Goal: Transaction & Acquisition: Obtain resource

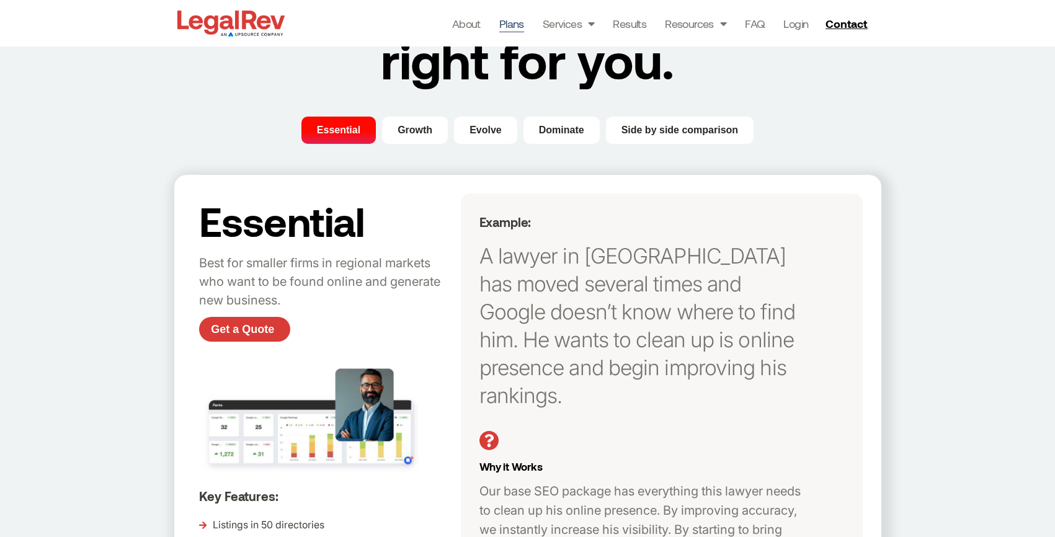
scroll to position [91, 0]
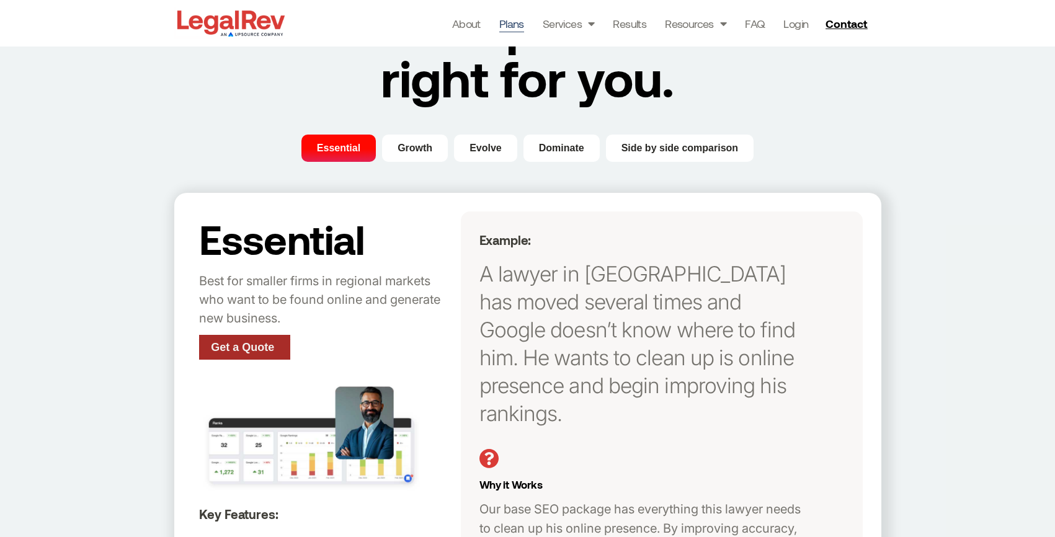
click at [237, 350] on span "Get a Quote" at bounding box center [242, 347] width 63 height 11
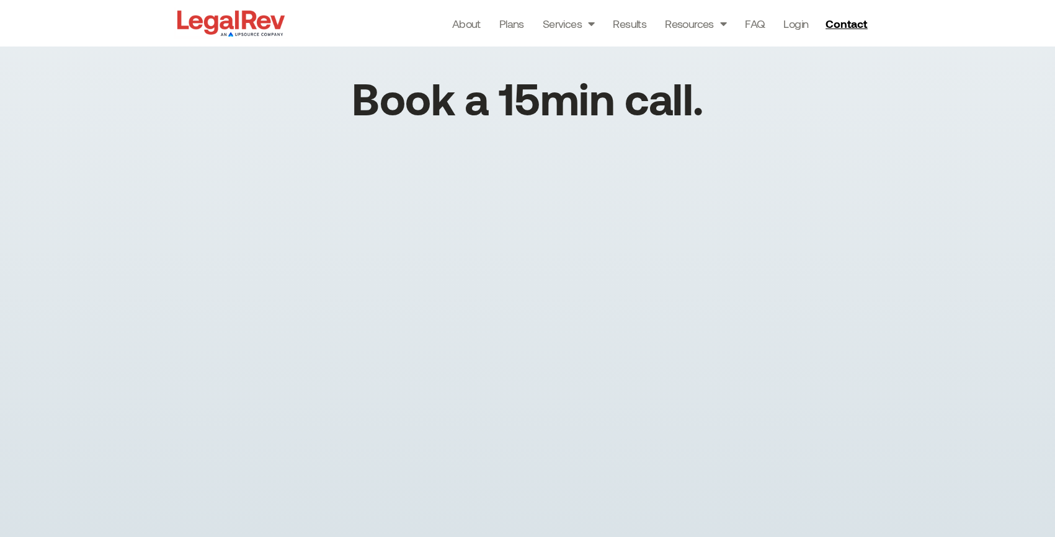
click at [223, 29] on img at bounding box center [230, 23] width 113 height 32
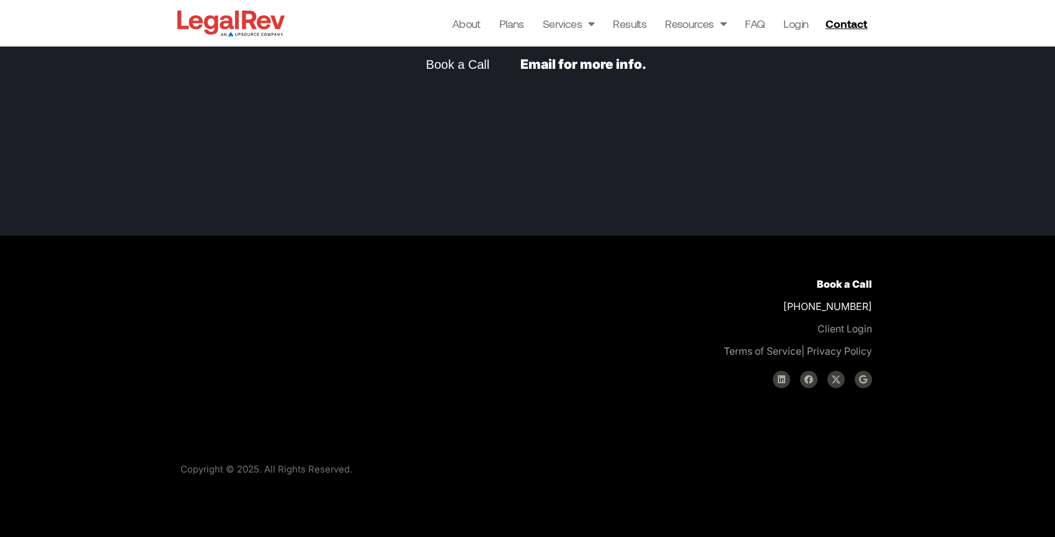
scroll to position [3148, 0]
